Goal: Information Seeking & Learning: Learn about a topic

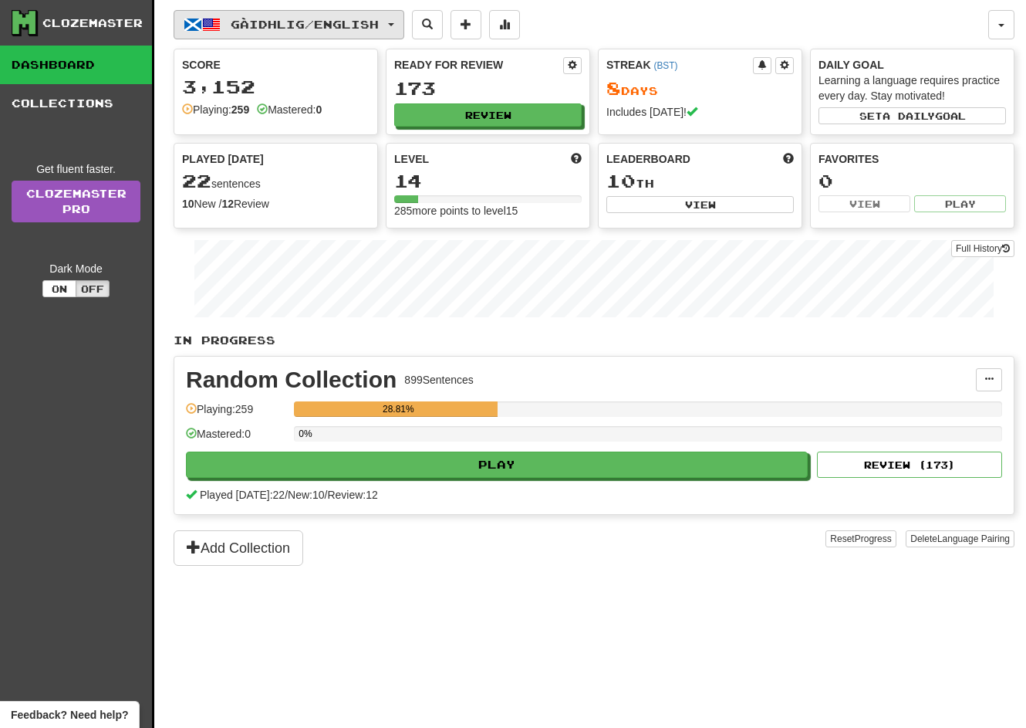
click at [359, 14] on button "Gàidhlig / English" at bounding box center [289, 24] width 231 height 29
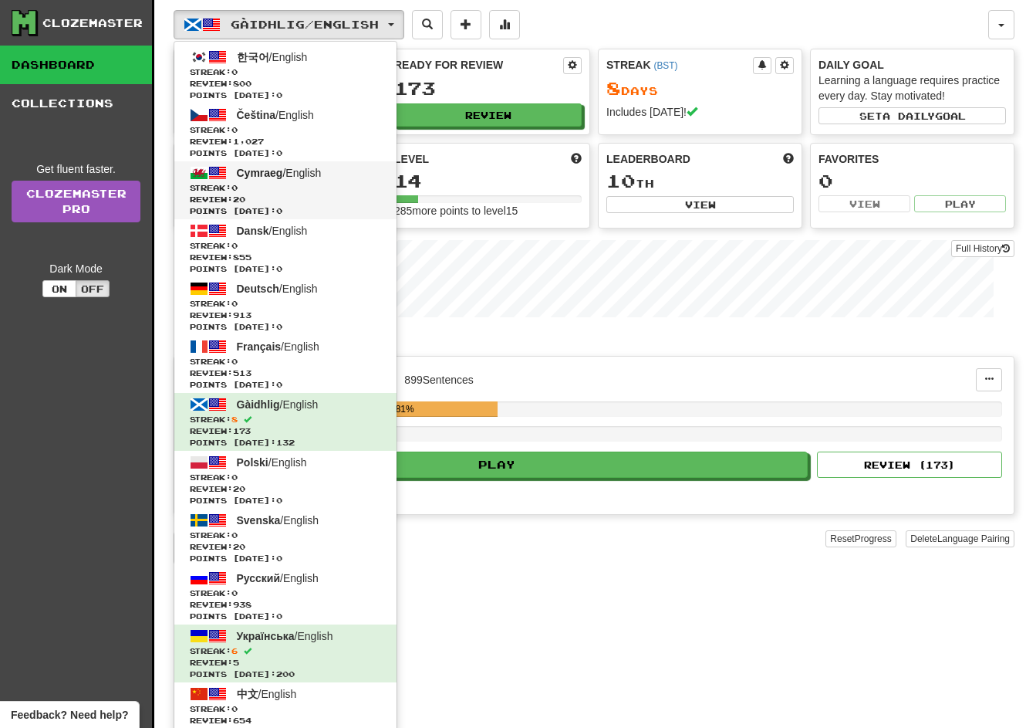
click at [321, 183] on span "Streak: 0" at bounding box center [285, 188] width 191 height 12
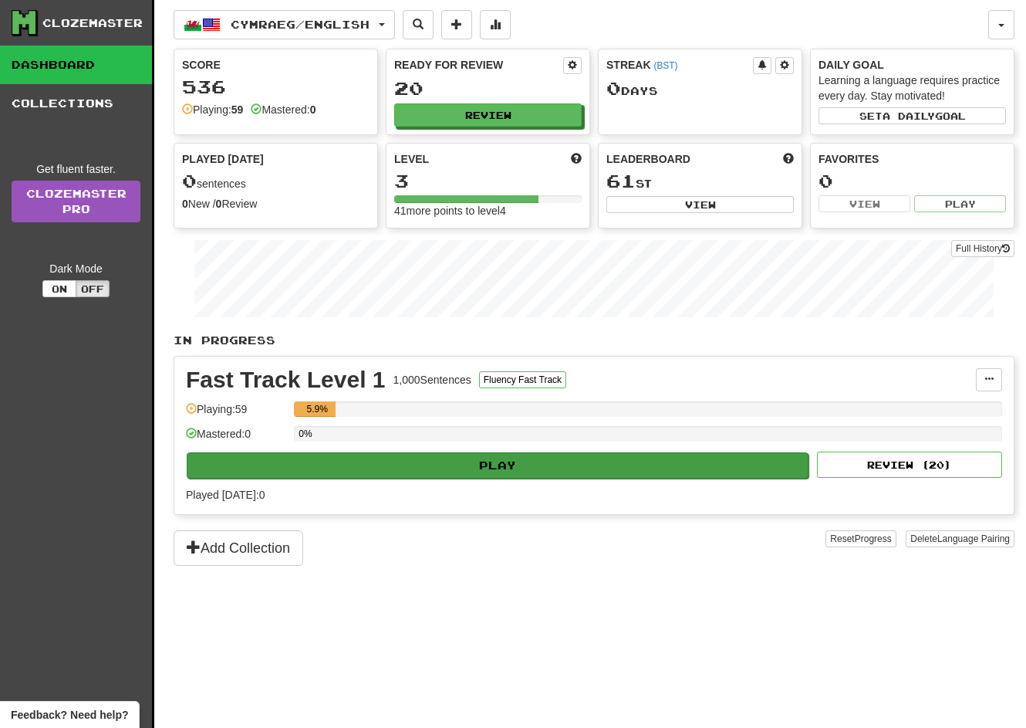
click at [433, 464] on button "Play" at bounding box center [498, 465] width 622 height 26
select select "**"
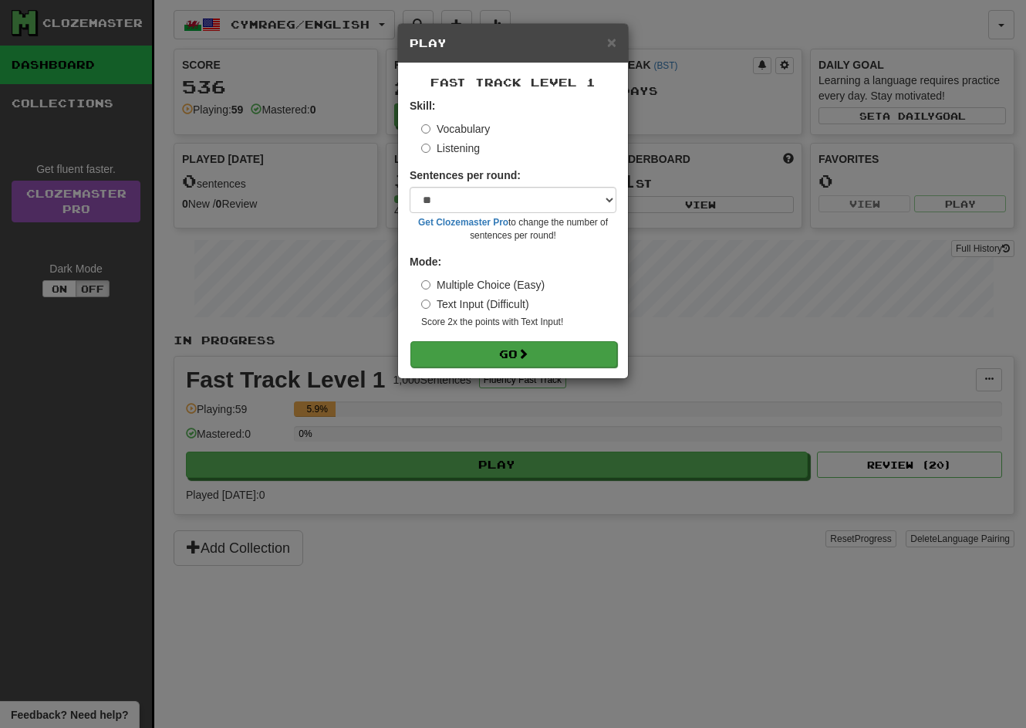
click at [502, 361] on button "Go" at bounding box center [514, 354] width 207 height 26
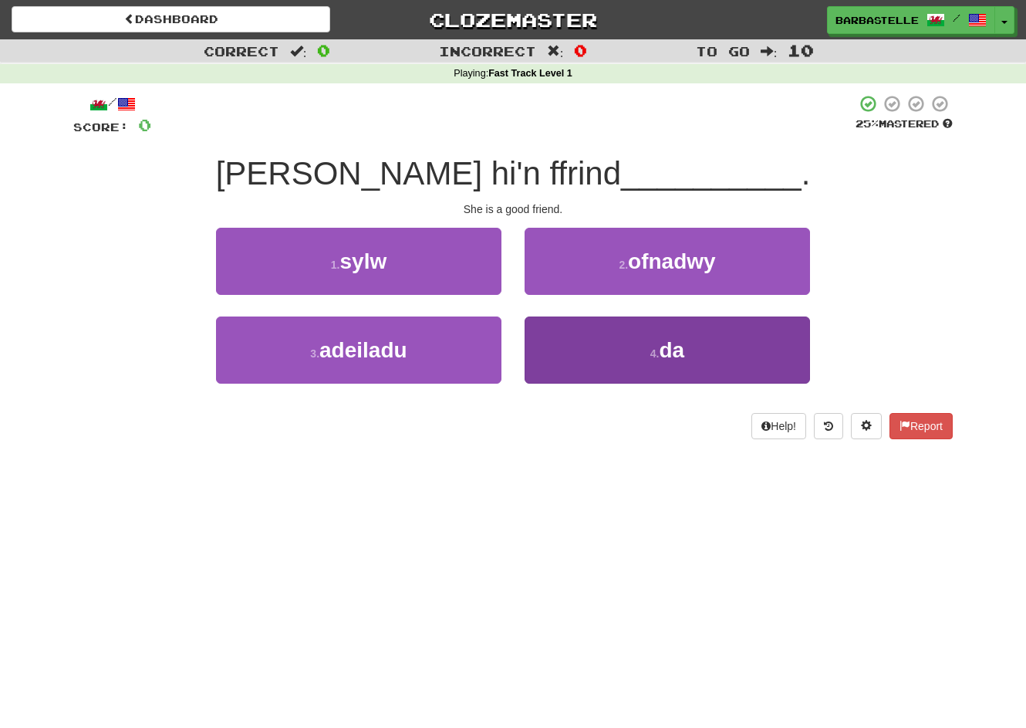
click at [570, 366] on button "4 . da" at bounding box center [668, 349] width 286 height 67
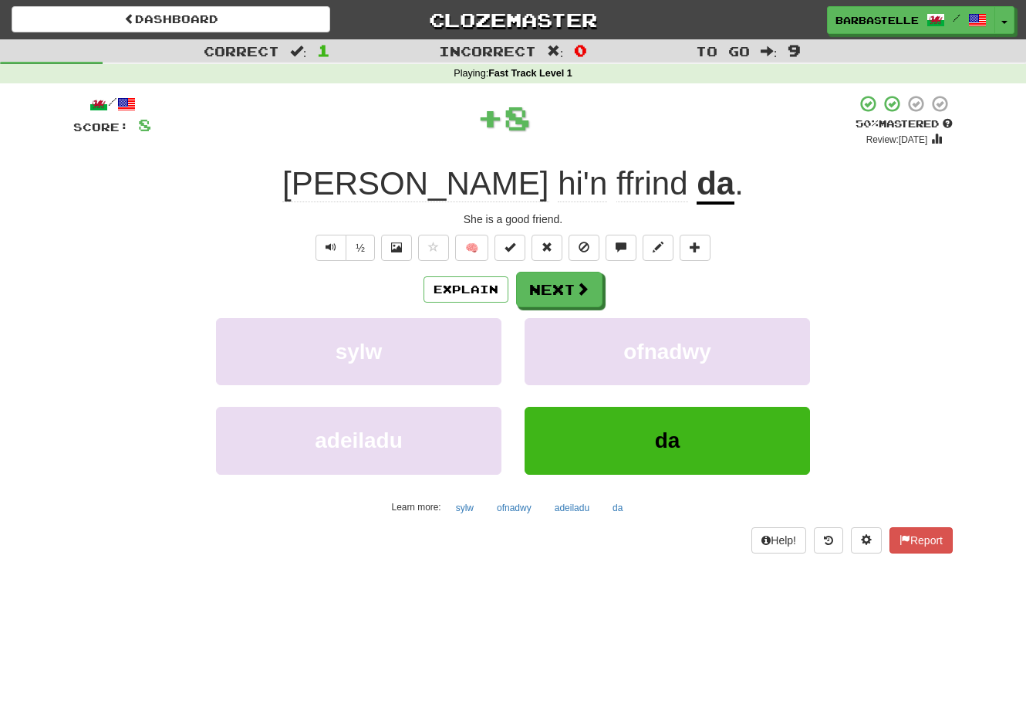
click at [546, 269] on div "/ Score: 8 + 8 50 % Mastered Review: [DATE] Mae hi'n ffrind da . She is a good …" at bounding box center [513, 323] width 880 height 458
click at [549, 290] on button "Next" at bounding box center [560, 290] width 86 height 36
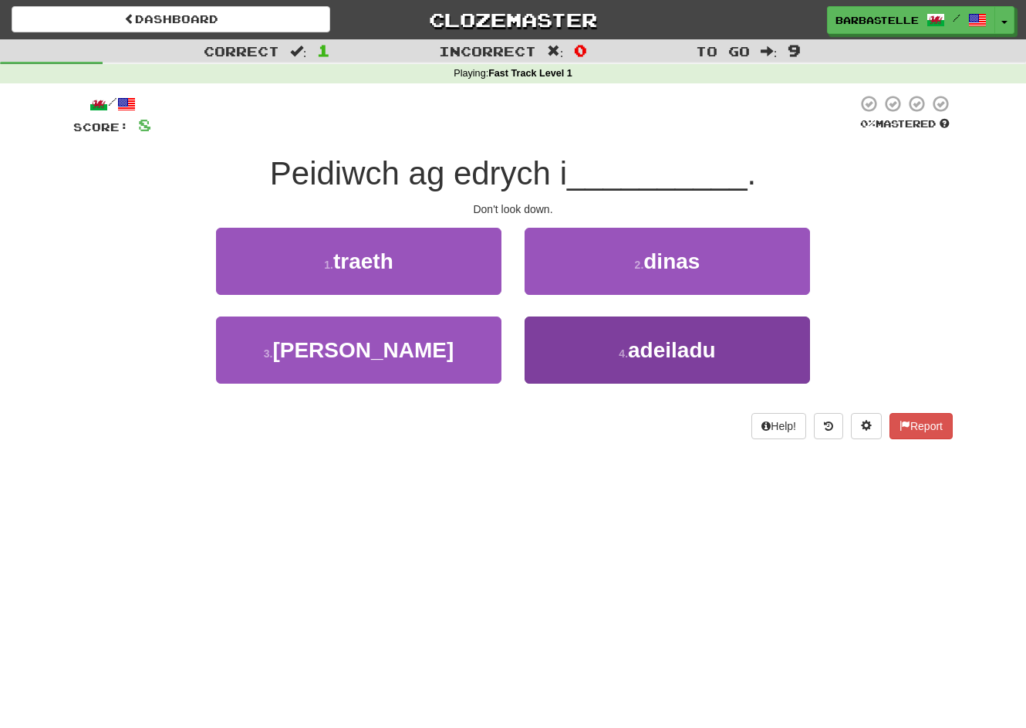
click at [570, 342] on button "4 . adeiladu" at bounding box center [668, 349] width 286 height 67
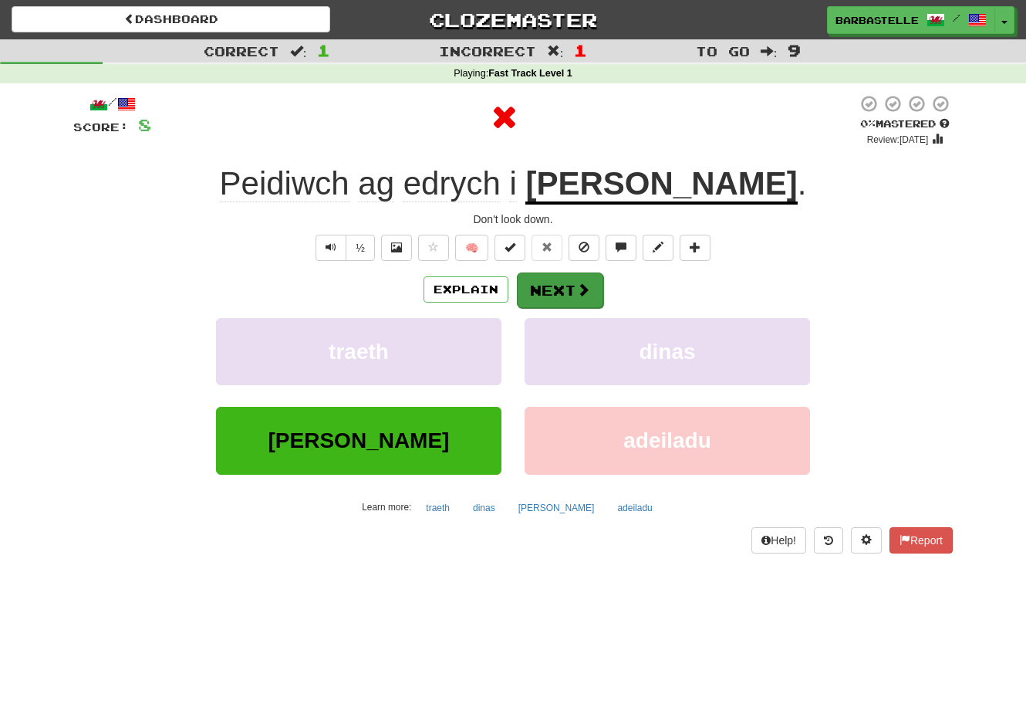
click at [543, 300] on button "Next" at bounding box center [560, 290] width 86 height 36
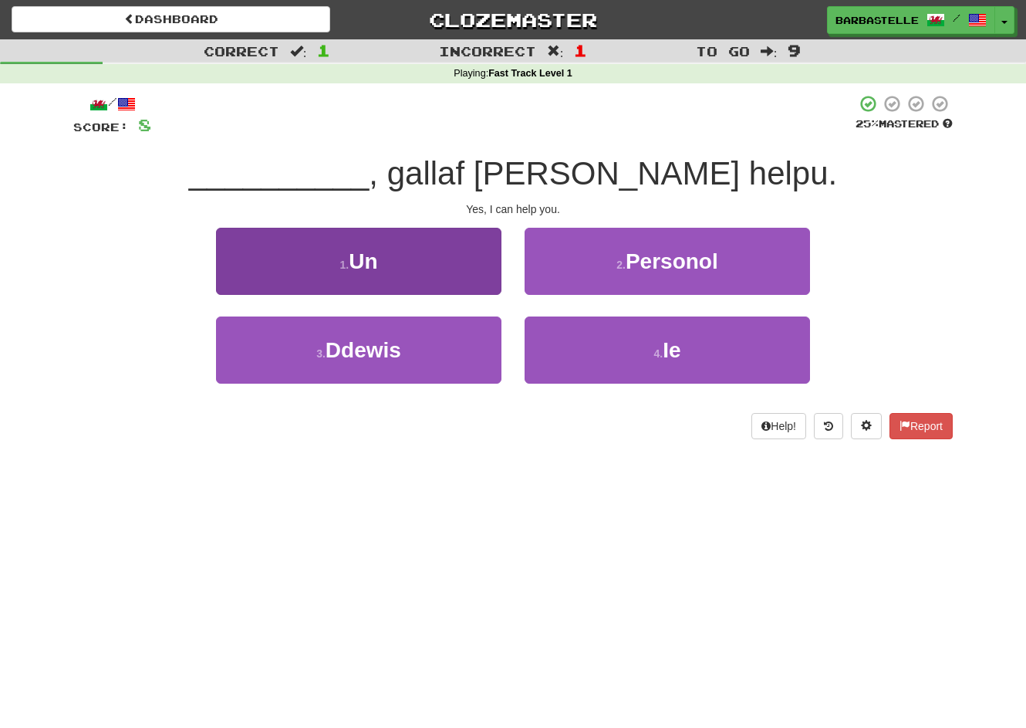
click at [489, 282] on button "1 . Un" at bounding box center [359, 261] width 286 height 67
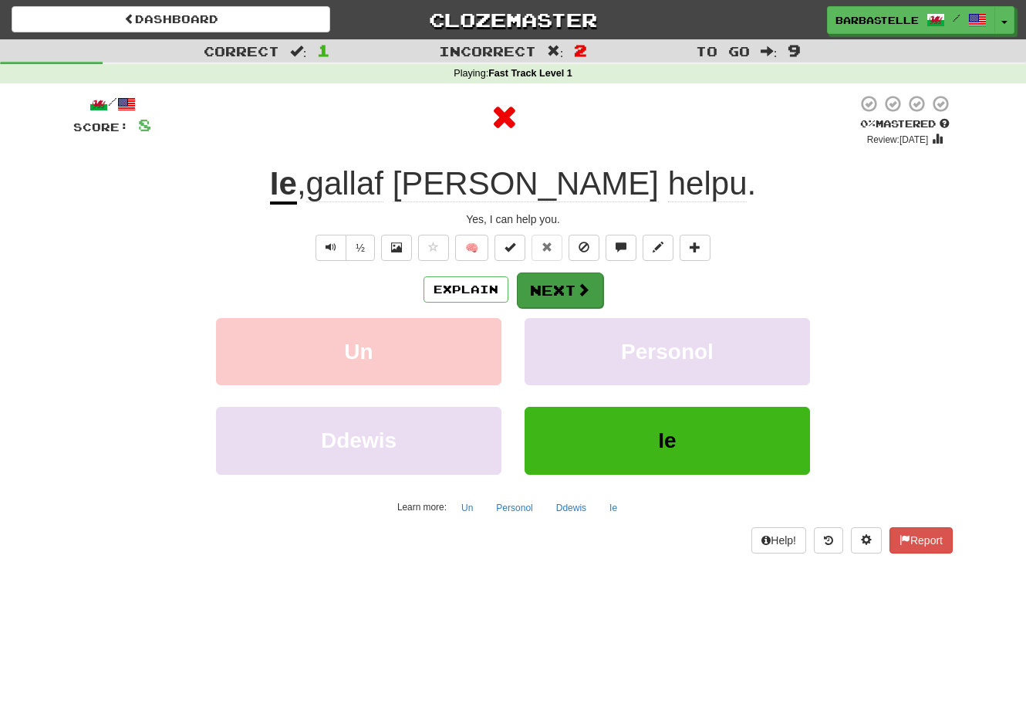
click at [558, 290] on button "Next" at bounding box center [560, 290] width 86 height 36
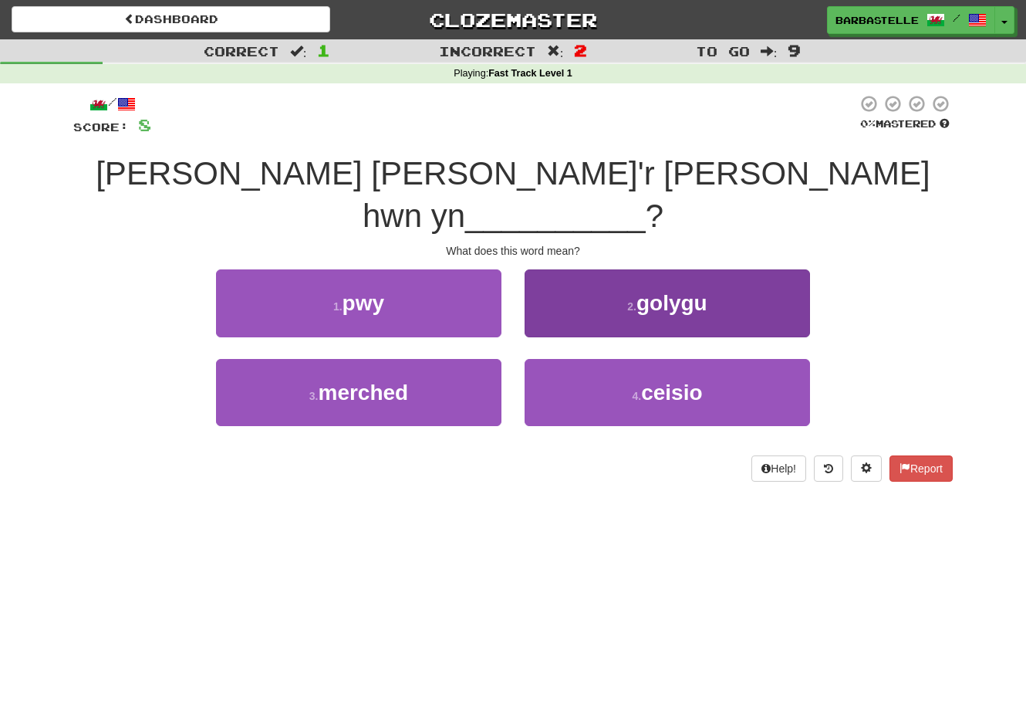
click at [604, 273] on button "2 . golygu" at bounding box center [668, 302] width 286 height 67
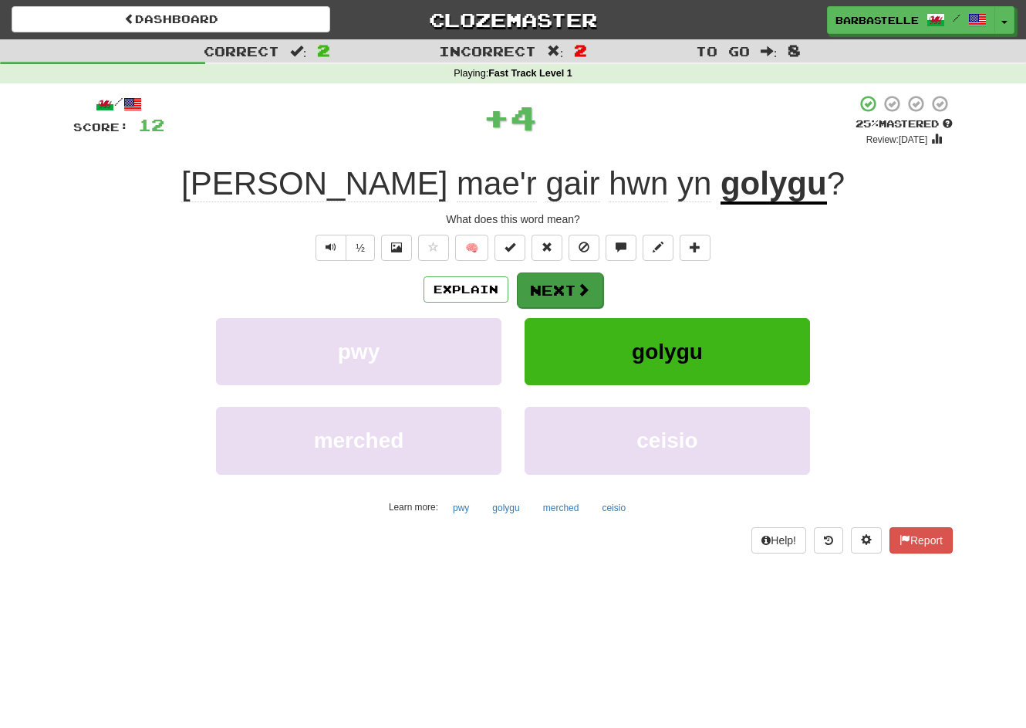
click at [567, 282] on button "Next" at bounding box center [560, 290] width 86 height 36
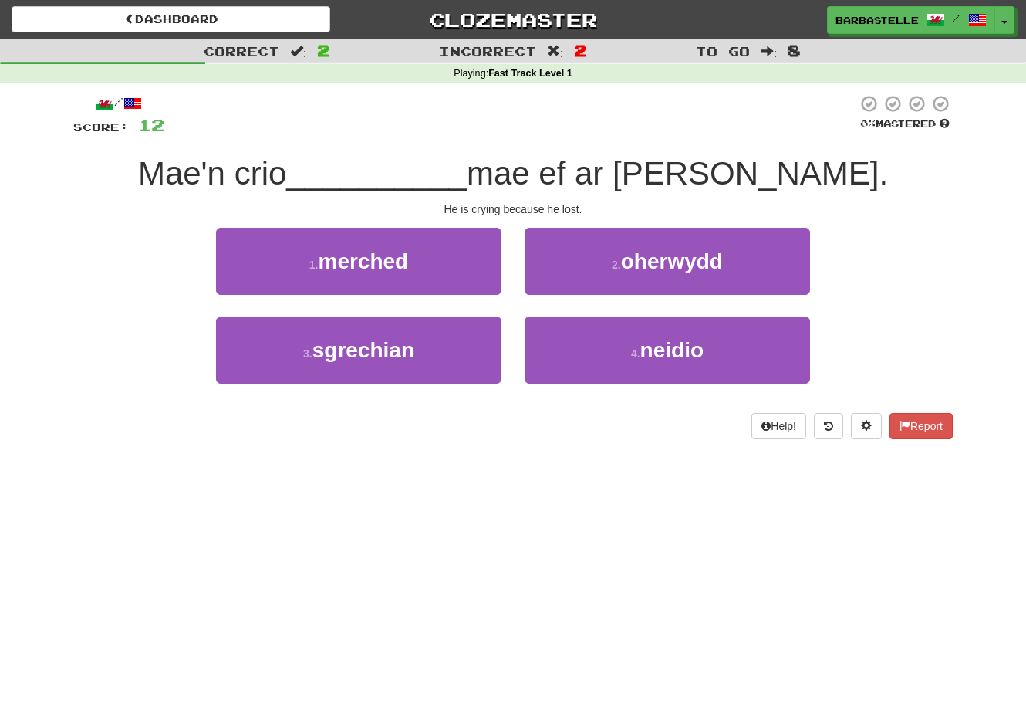
click at [567, 282] on button "2 . oherwydd" at bounding box center [668, 261] width 286 height 67
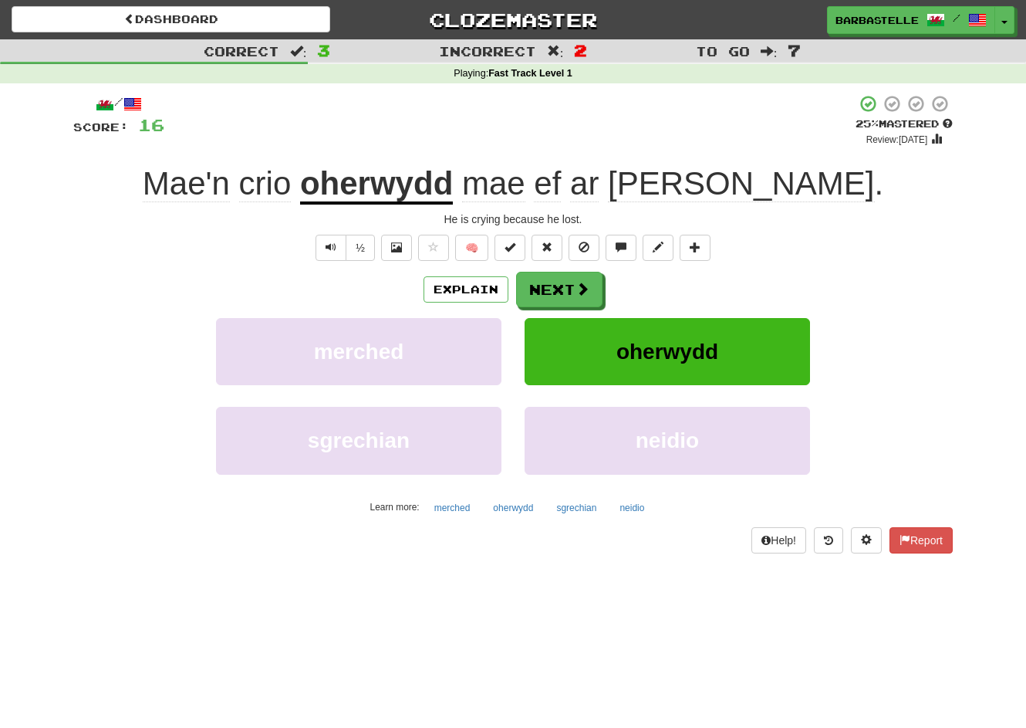
click at [567, 282] on button "Next" at bounding box center [559, 290] width 86 height 36
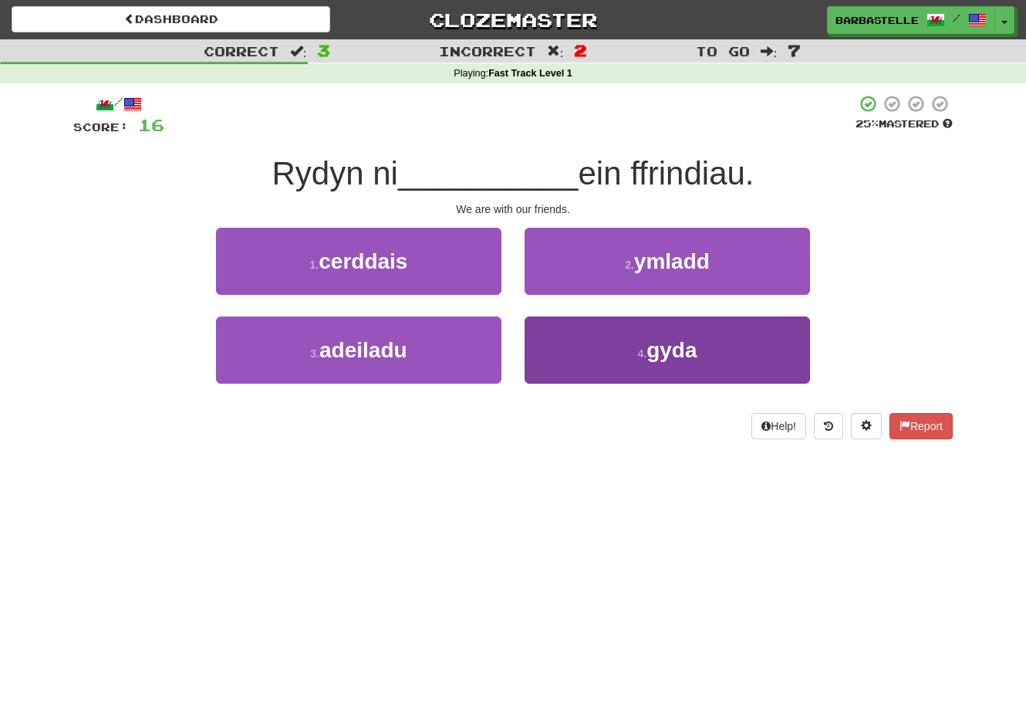
click at [583, 352] on button "4 . gyda" at bounding box center [668, 349] width 286 height 67
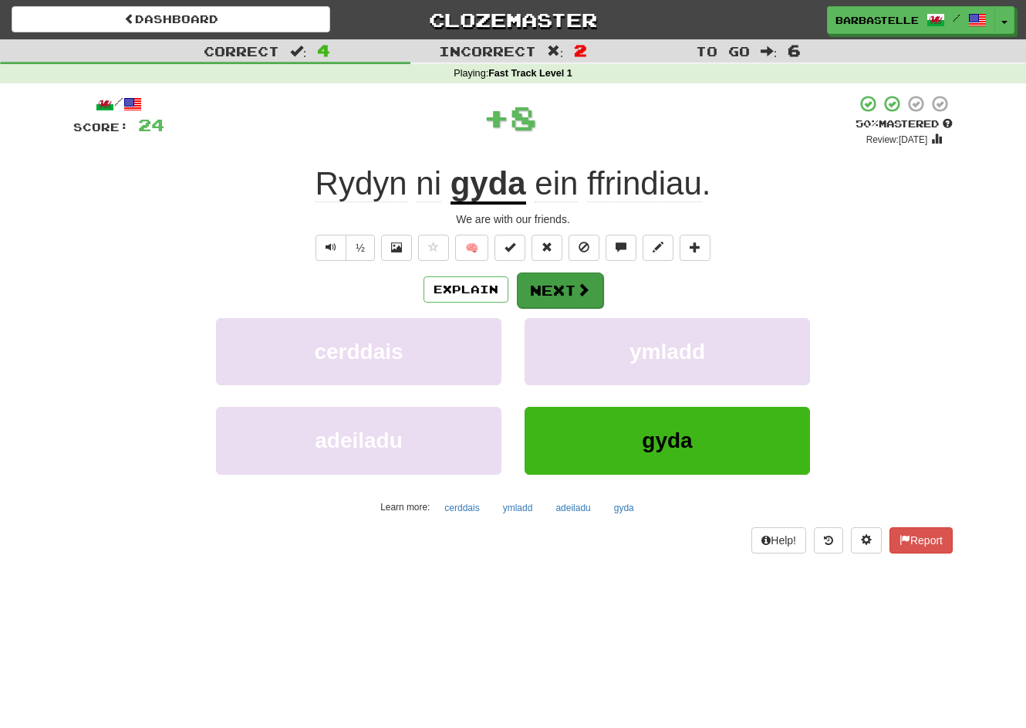
click at [567, 290] on button "Next" at bounding box center [560, 290] width 86 height 36
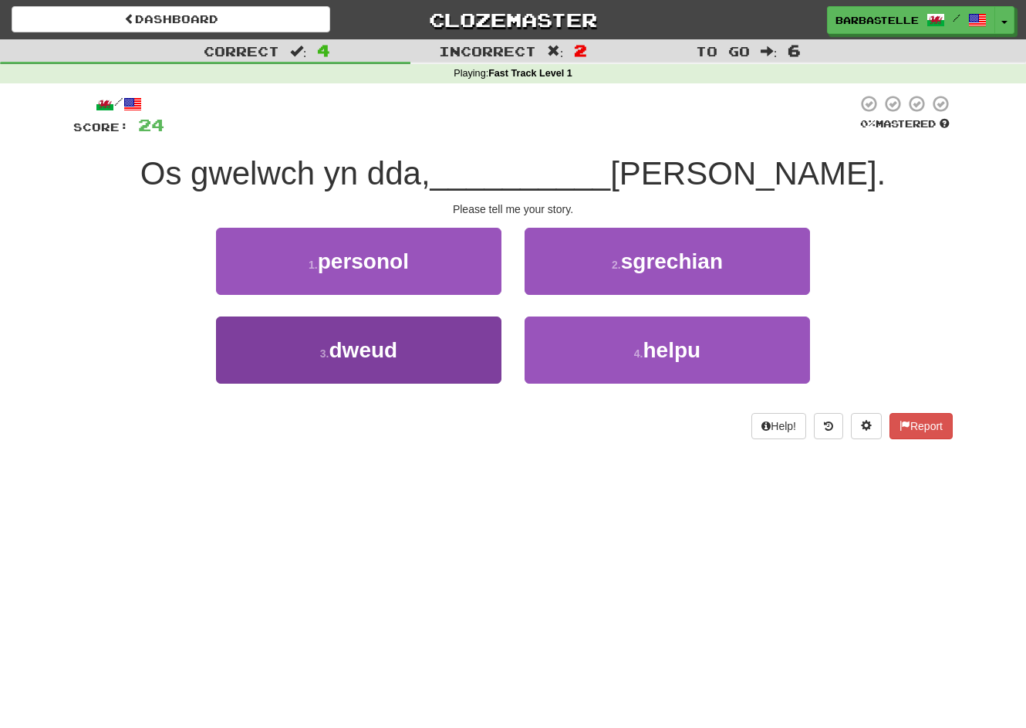
click at [462, 361] on button "3 . dweud" at bounding box center [359, 349] width 286 height 67
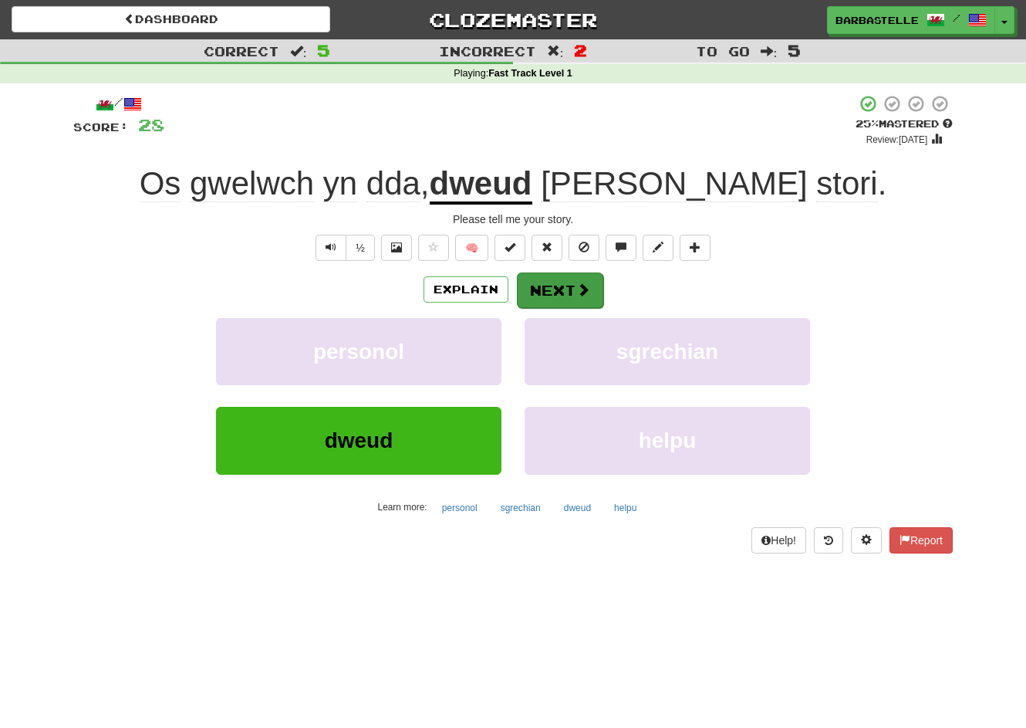
click at [571, 293] on button "Next" at bounding box center [560, 290] width 86 height 36
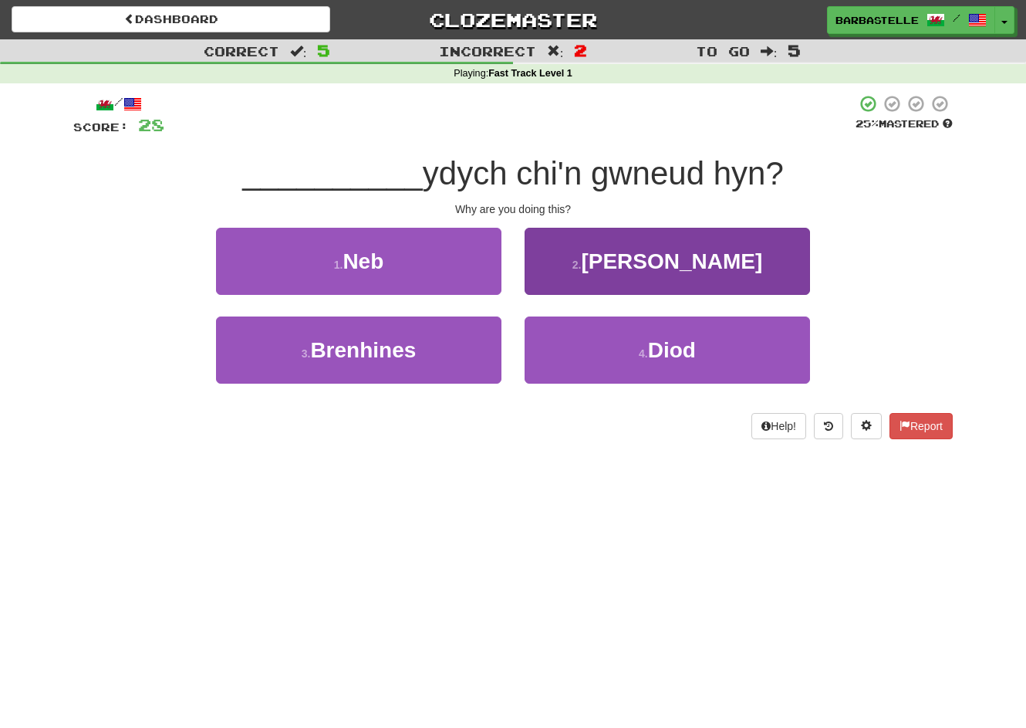
click at [567, 267] on button "2 . Pam" at bounding box center [668, 261] width 286 height 67
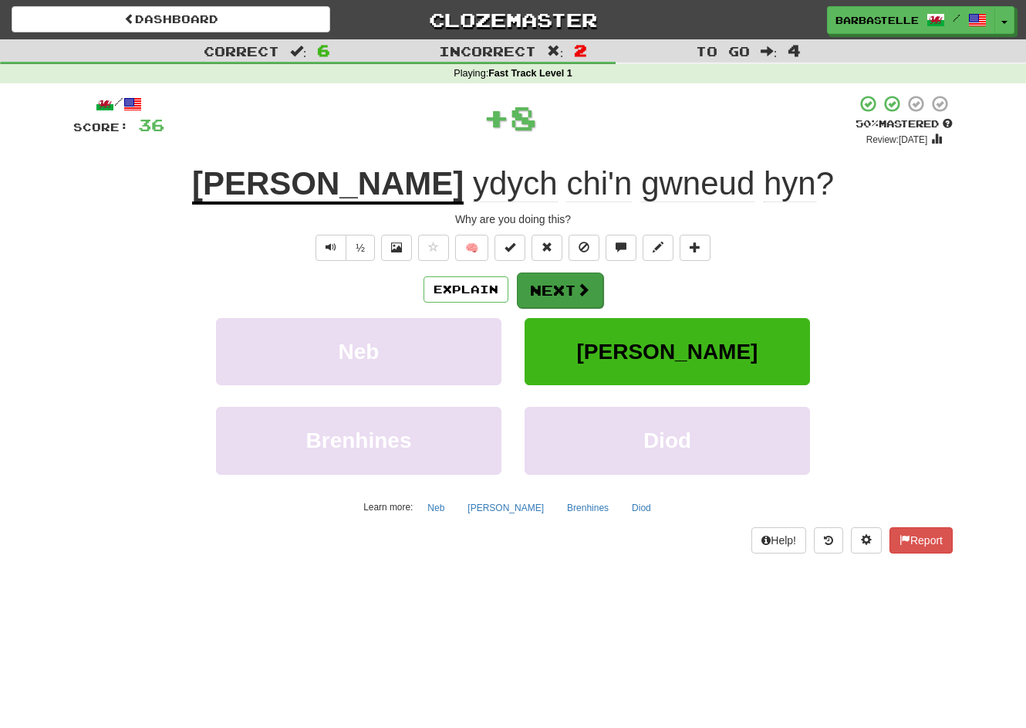
click at [564, 294] on button "Next" at bounding box center [560, 290] width 86 height 36
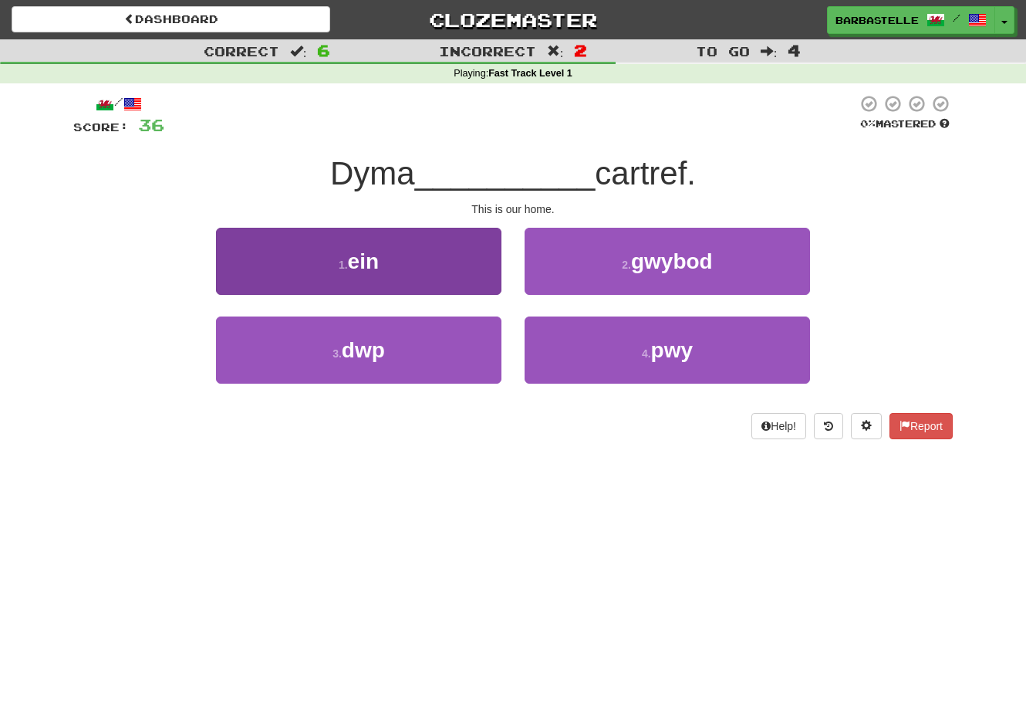
click at [467, 272] on button "1 . ein" at bounding box center [359, 261] width 286 height 67
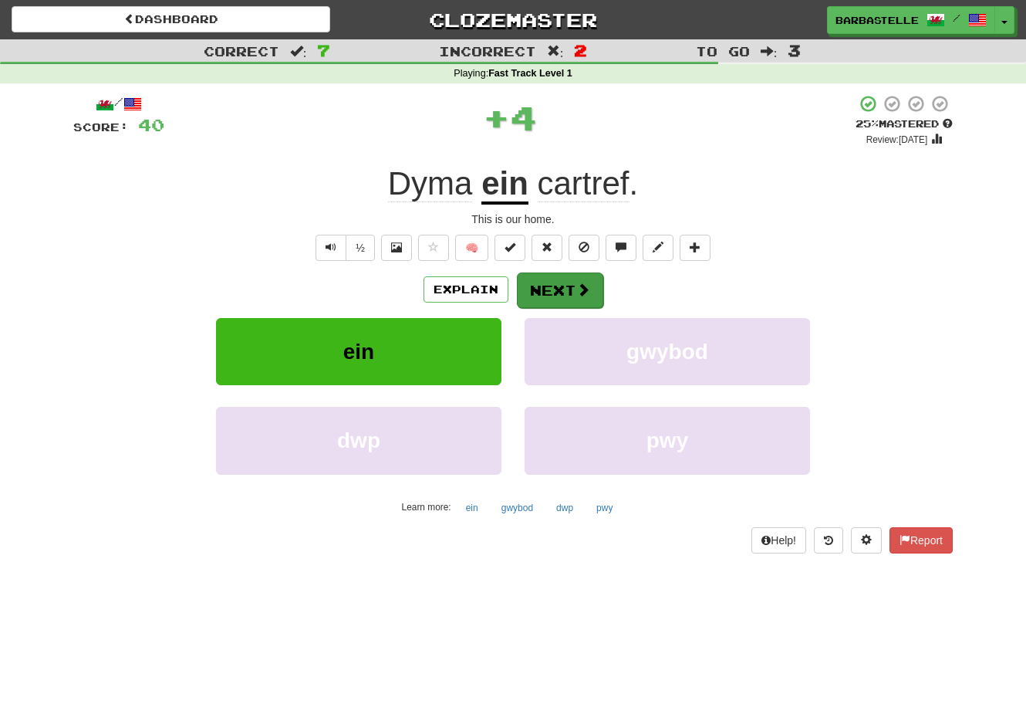
click at [562, 297] on button "Next" at bounding box center [560, 290] width 86 height 36
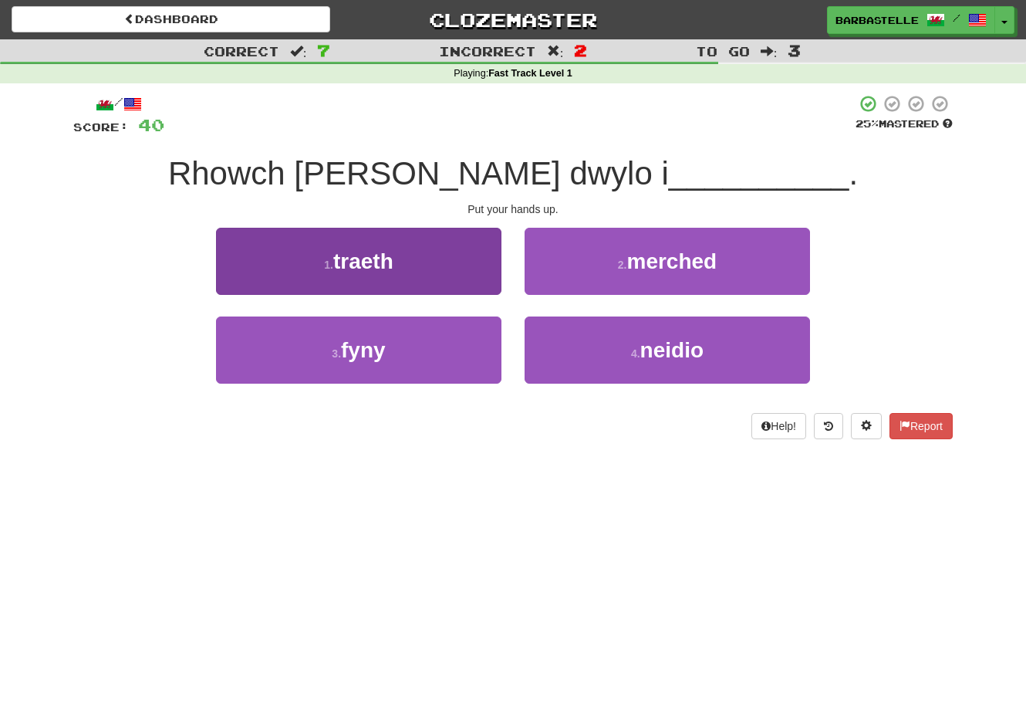
click at [479, 279] on button "1 . traeth" at bounding box center [359, 261] width 286 height 67
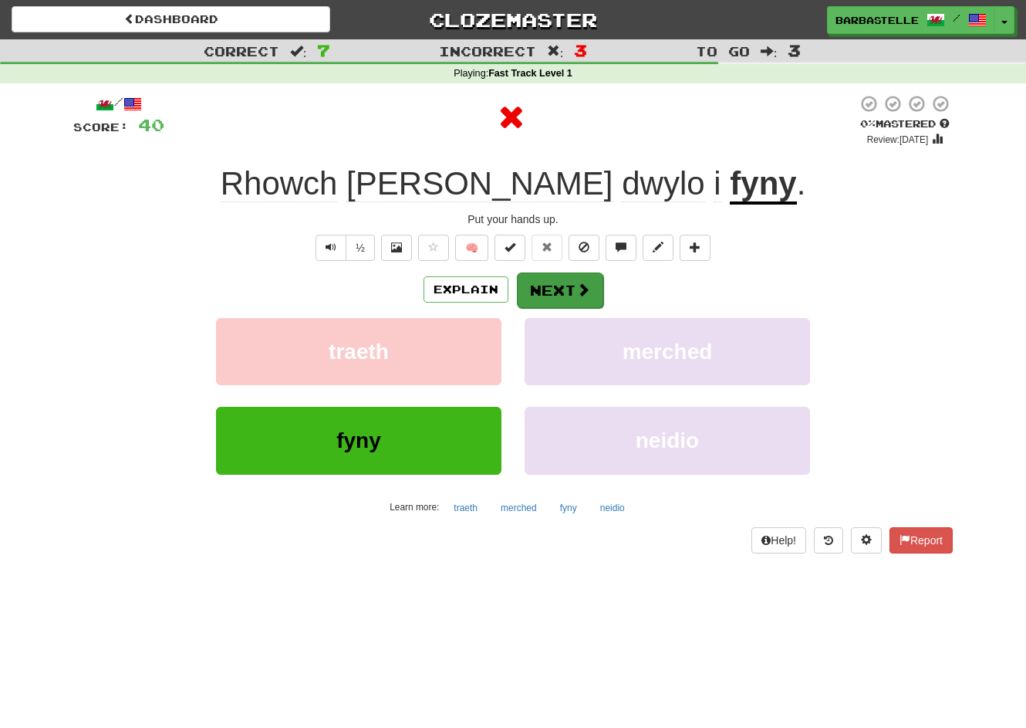
click at [560, 287] on button "Next" at bounding box center [560, 290] width 86 height 36
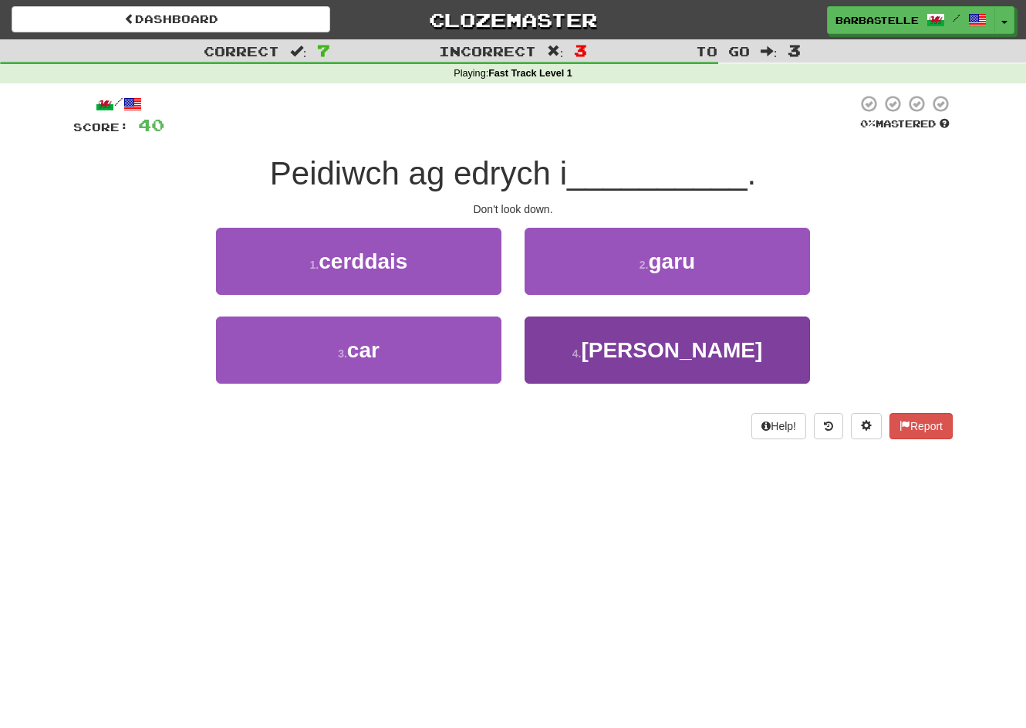
click at [572, 356] on button "4 . lawr" at bounding box center [668, 349] width 286 height 67
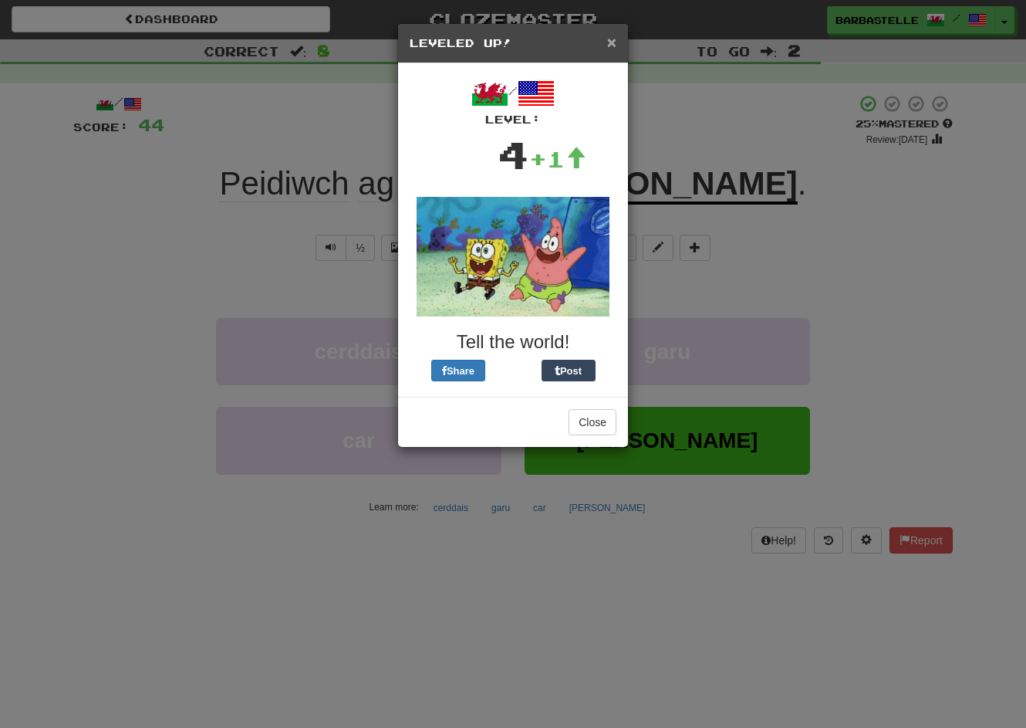
click at [610, 48] on span "×" at bounding box center [611, 42] width 9 height 18
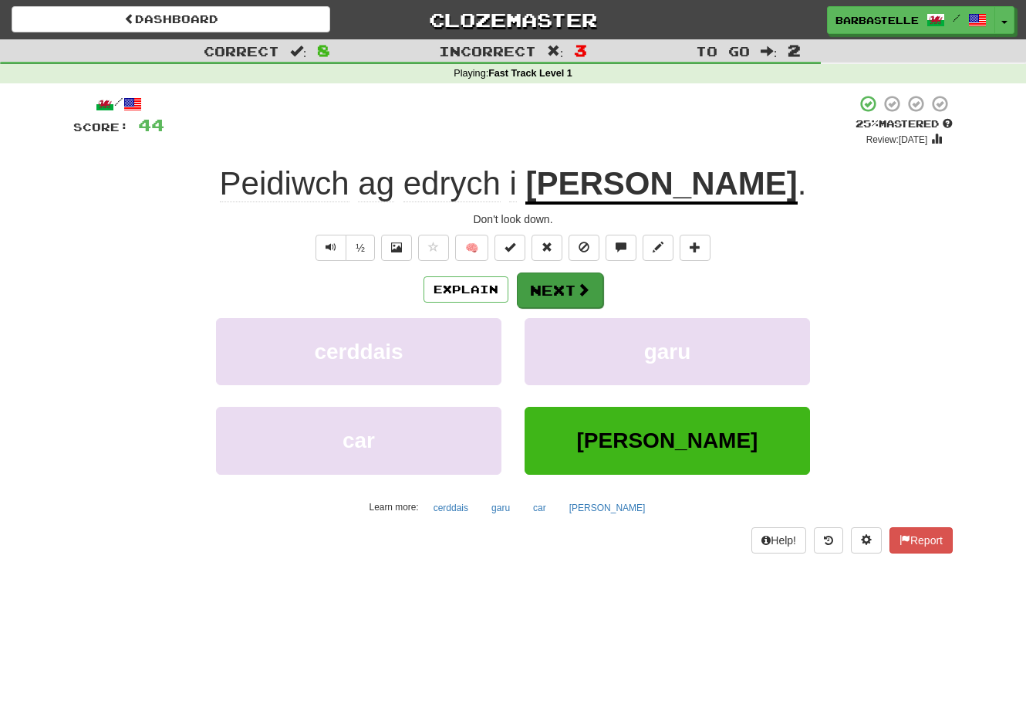
click at [582, 285] on span at bounding box center [584, 289] width 14 height 14
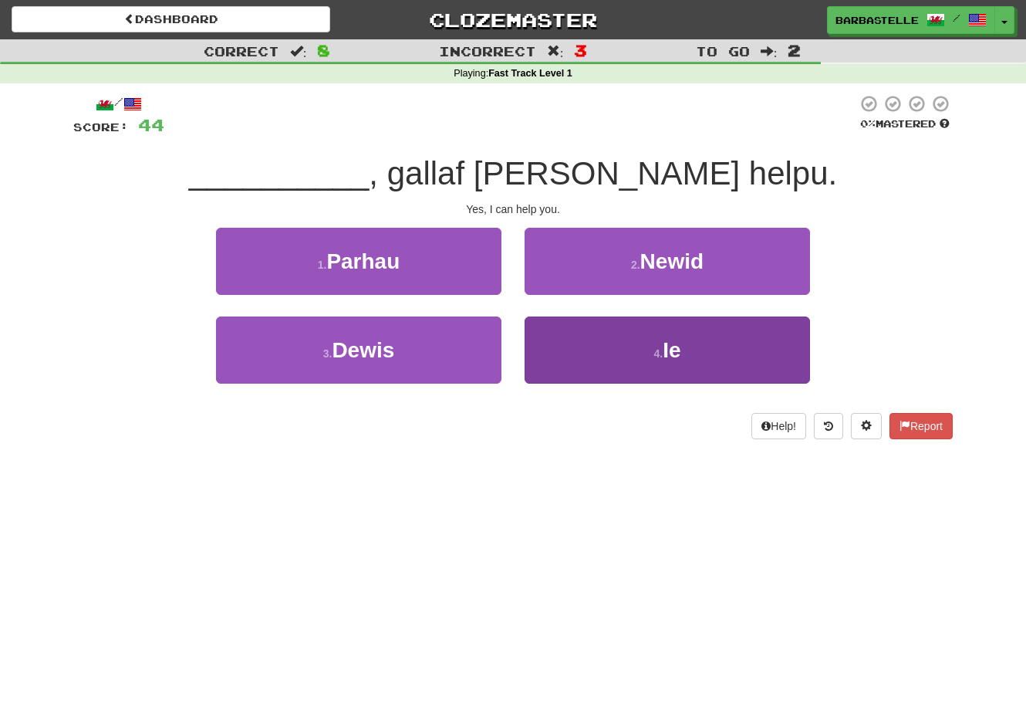
click at [566, 340] on button "4 . Ie" at bounding box center [668, 349] width 286 height 67
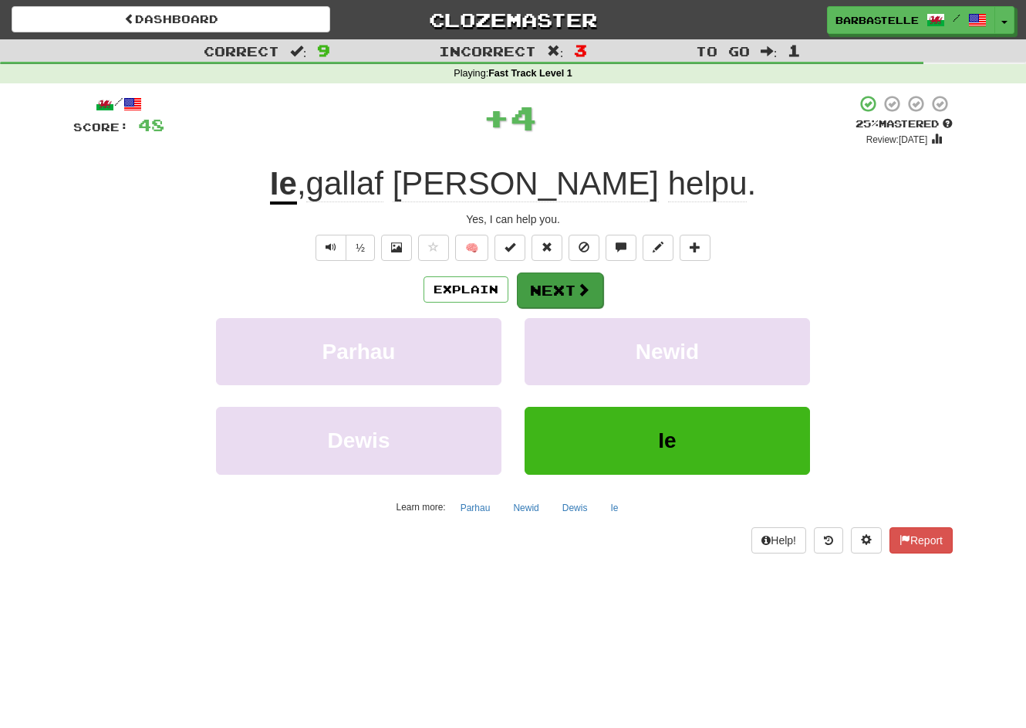
click at [558, 290] on button "Next" at bounding box center [560, 290] width 86 height 36
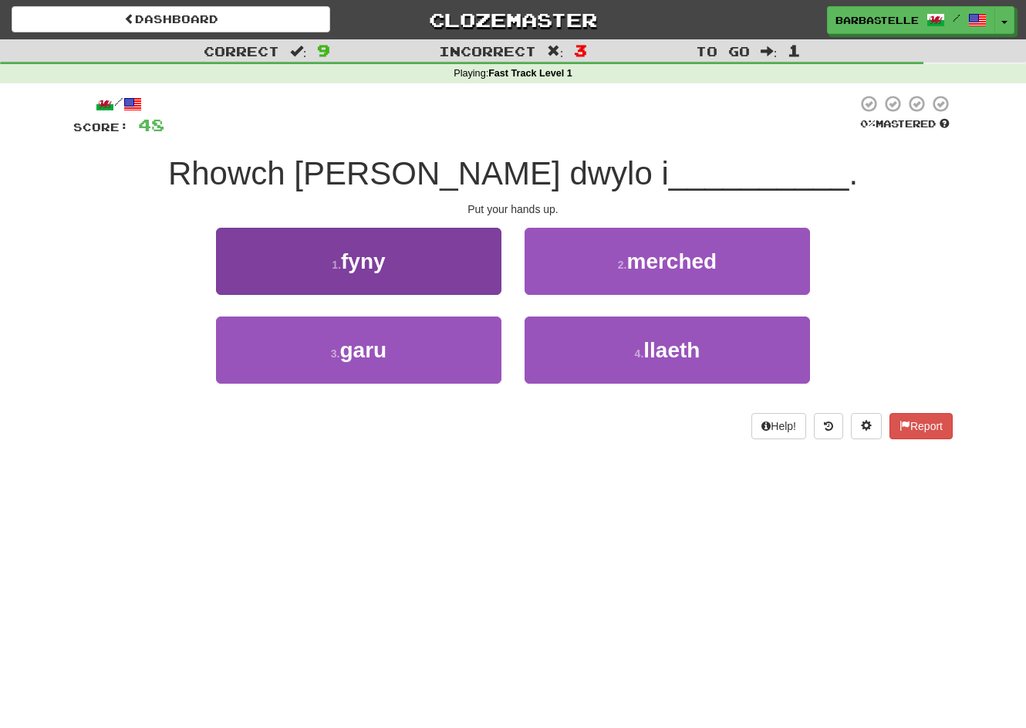
click at [452, 274] on button "1 . fyny" at bounding box center [359, 261] width 286 height 67
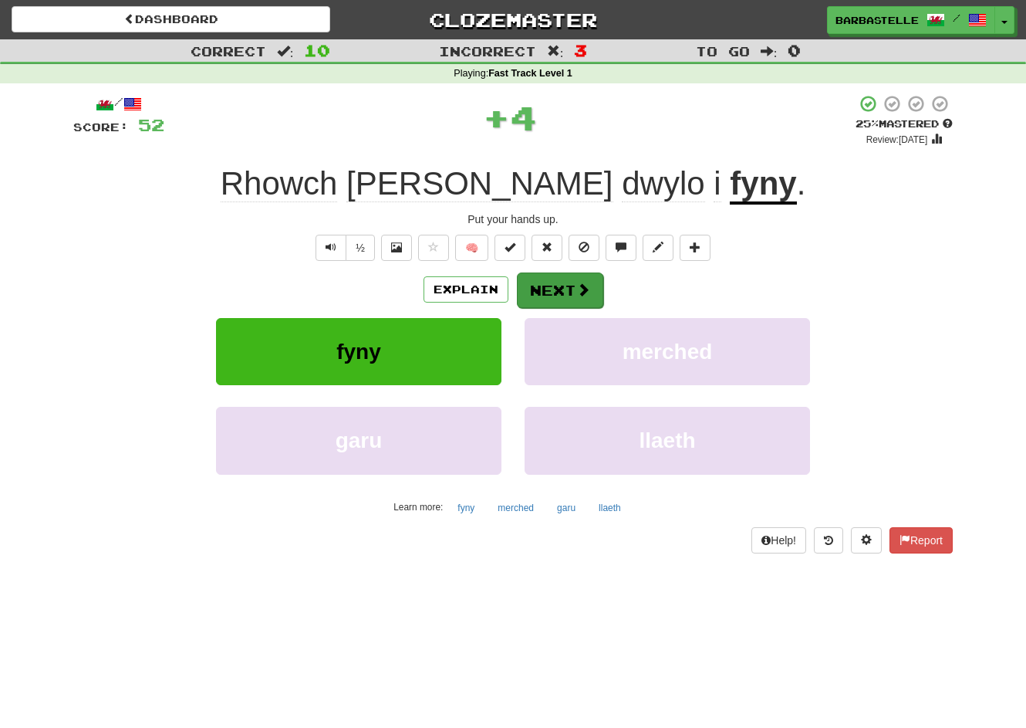
click at [580, 282] on span at bounding box center [584, 289] width 14 height 14
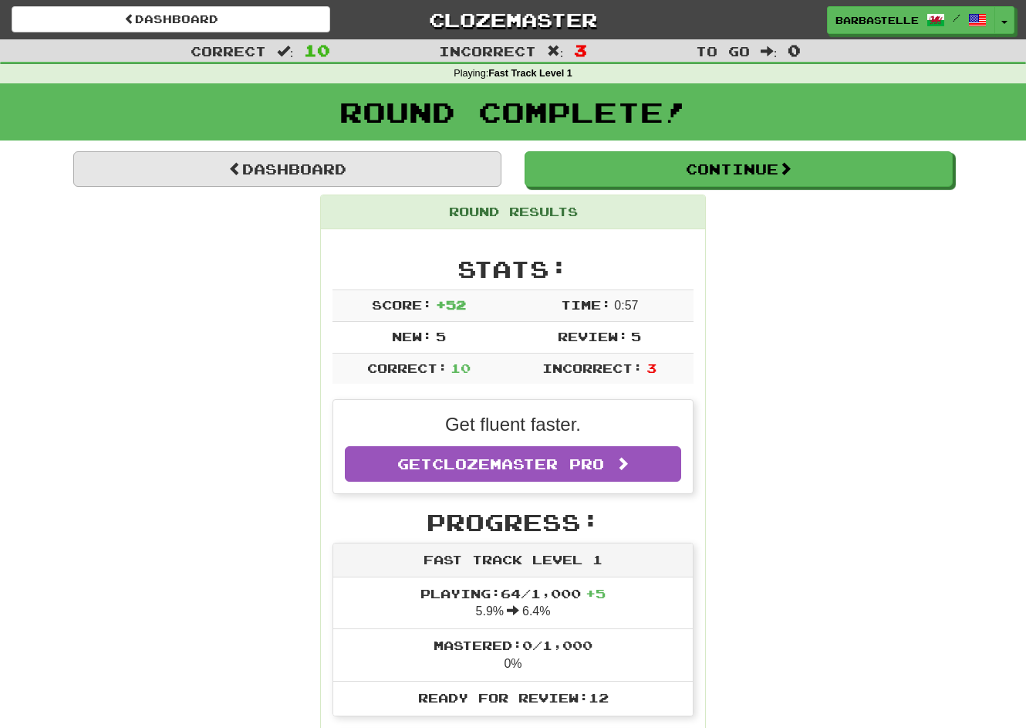
click at [276, 179] on link "Dashboard" at bounding box center [287, 169] width 428 height 36
